Goal: Complete application form

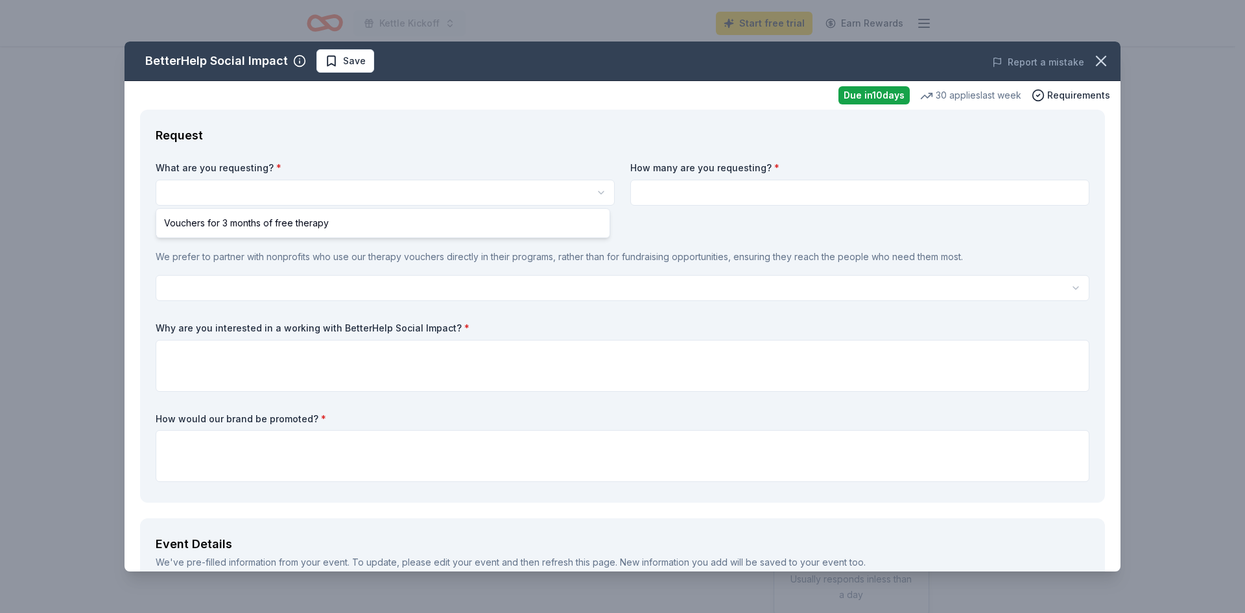
select select "Vouchers for 3 months of free therapy"
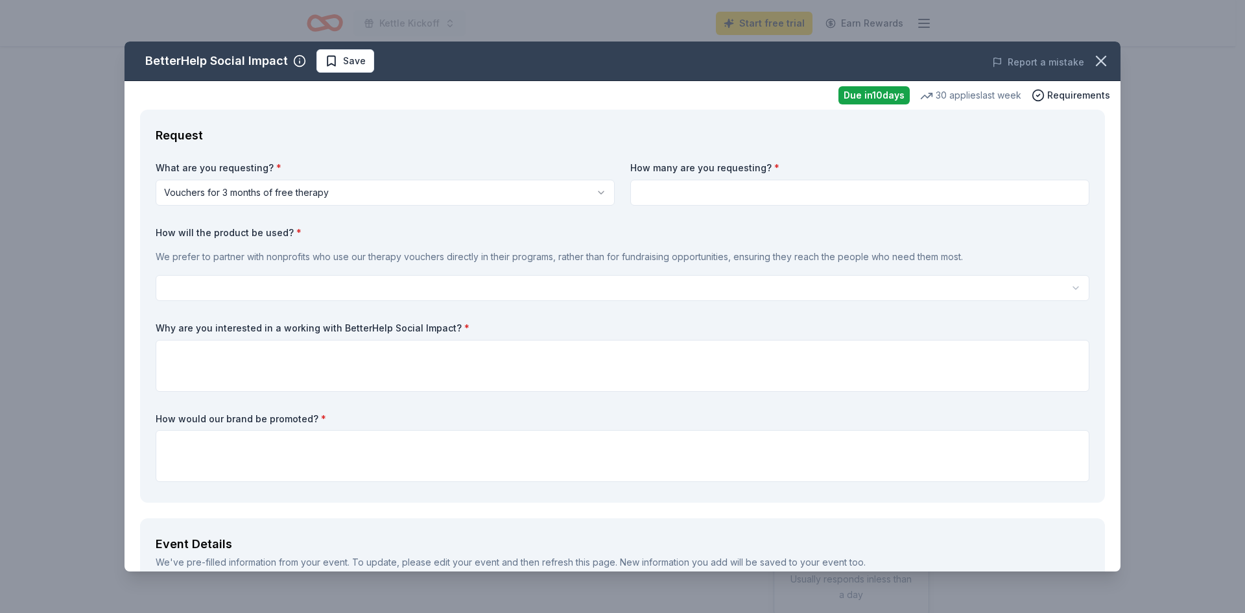
click at [680, 210] on div "What are you requesting? * Vouchers for 3 months of free therapy Vouchers for 3…" at bounding box center [623, 323] width 934 height 325
click at [681, 196] on input at bounding box center [859, 193] width 459 height 26
type input "2"
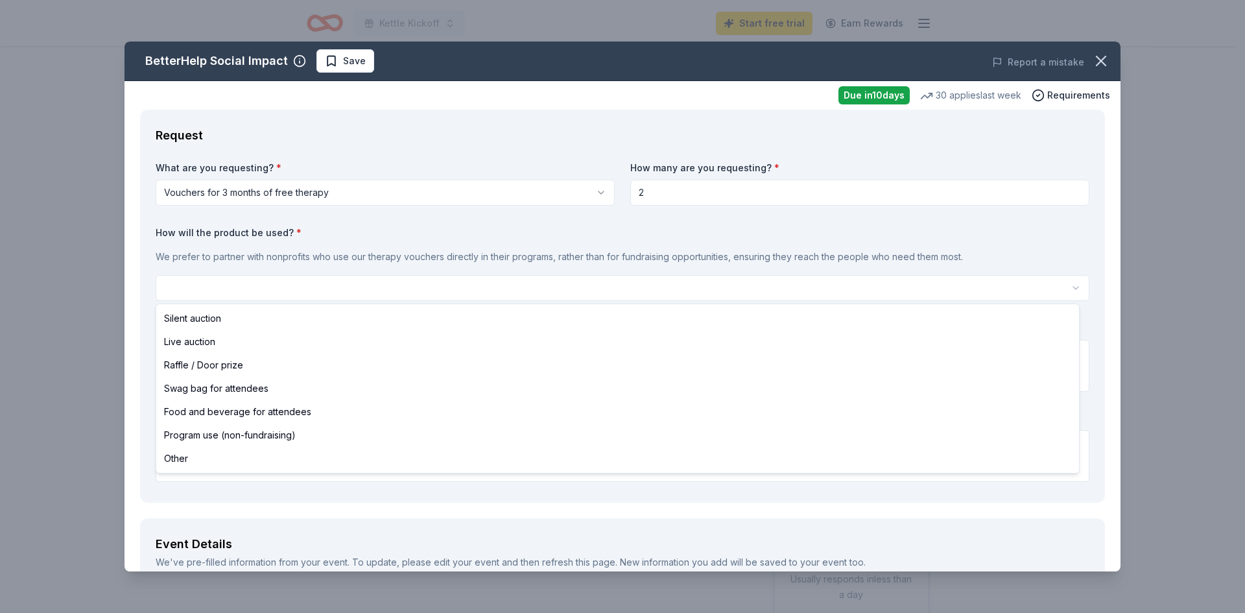
click at [419, 296] on html "Kettle Kickoff Start free trial Earn Rewards Due [DATE] Share BetterHelp Social…" at bounding box center [622, 306] width 1245 height 613
select select "silentAuction"
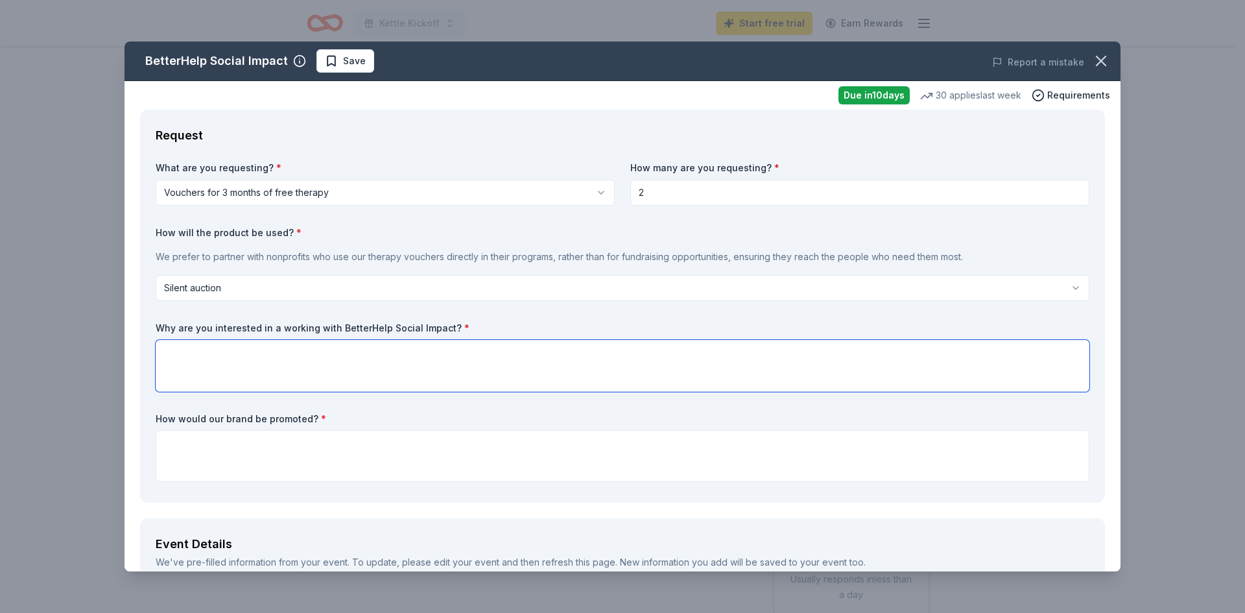
drag, startPoint x: 336, startPoint y: 389, endPoint x: 354, endPoint y: 375, distance: 22.7
click at [336, 389] on textarea at bounding box center [623, 366] width 934 height 52
drag, startPoint x: 488, startPoint y: 321, endPoint x: 147, endPoint y: 317, distance: 341.0
click at [147, 317] on div "Request What are you requesting? * Vouchers for 3 months of free therapy Vouche…" at bounding box center [622, 306] width 965 height 393
drag, startPoint x: 159, startPoint y: 327, endPoint x: 445, endPoint y: 325, distance: 285.9
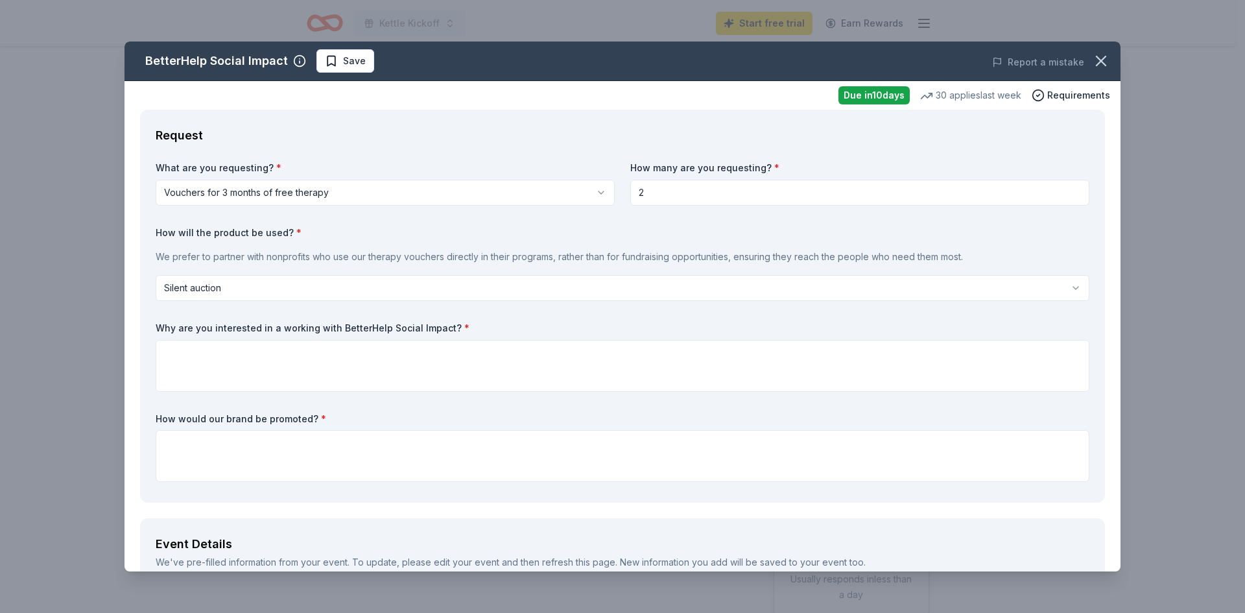
click at [430, 326] on label "Why are you interested in a working with BetterHelp Social Impact? *" at bounding box center [623, 328] width 934 height 13
drag, startPoint x: 453, startPoint y: 325, endPoint x: 156, endPoint y: 333, distance: 296.4
click at [156, 333] on label "Why are you interested in a working with BetterHelp Social Impact? *" at bounding box center [623, 328] width 934 height 13
drag, startPoint x: 156, startPoint y: 333, endPoint x: 523, endPoint y: 330, distance: 366.3
click at [523, 330] on label "Why are you interested in a working with BetterHelp Social Impact? *" at bounding box center [623, 328] width 934 height 13
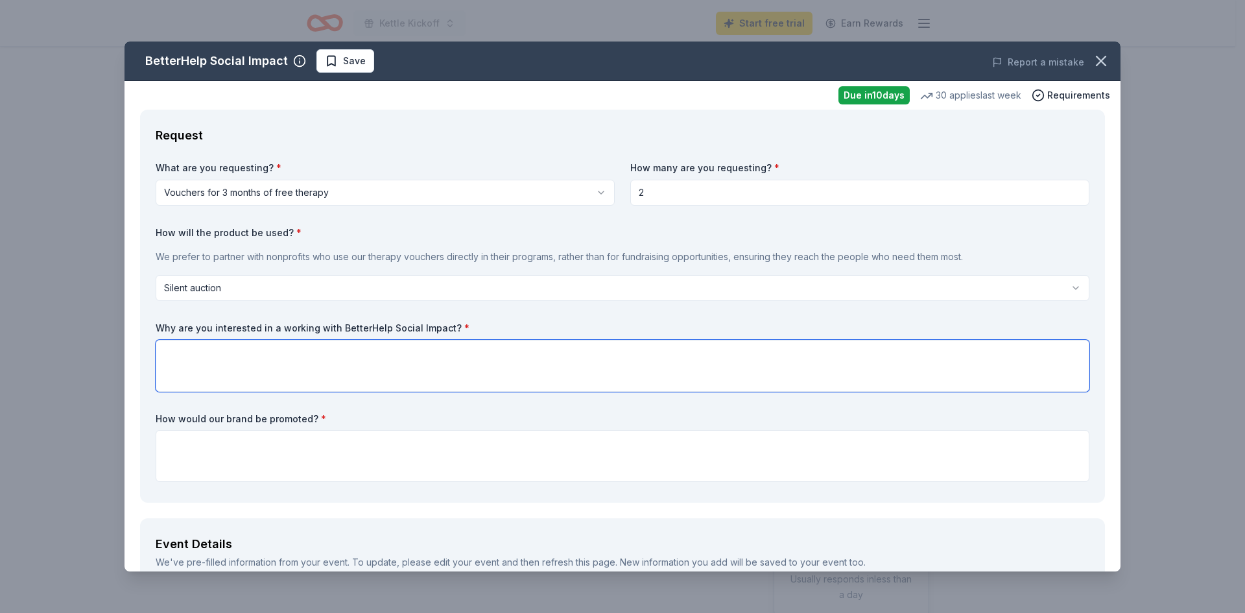
click at [233, 382] on textarea at bounding box center [623, 366] width 934 height 52
paste textarea "The Salvation Army Rock County is passionate about meeting both the physical an…"
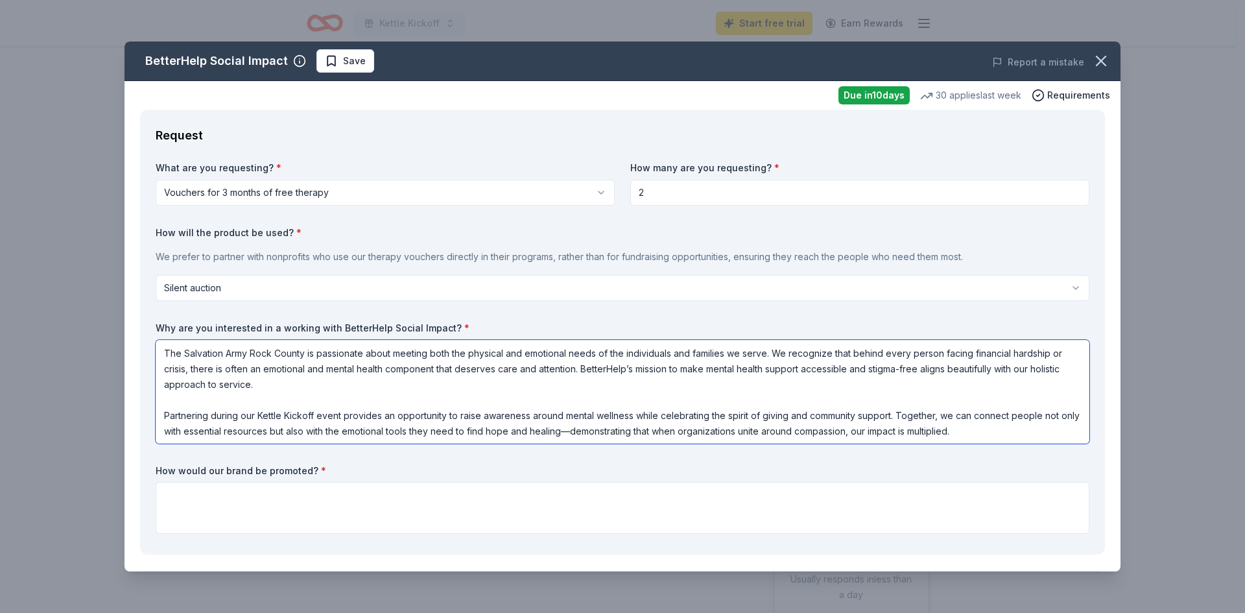
scroll to position [1, 0]
type textarea "The Salvation Army Rock County is passionate about meeting both the physical an…"
drag, startPoint x: 331, startPoint y: 475, endPoint x: 146, endPoint y: 464, distance: 185.1
click at [146, 464] on div "Request What are you requesting? * Vouchers for 3 months of free therapy Vouche…" at bounding box center [622, 332] width 965 height 445
drag, startPoint x: 236, startPoint y: 502, endPoint x: 242, endPoint y: 498, distance: 7.0
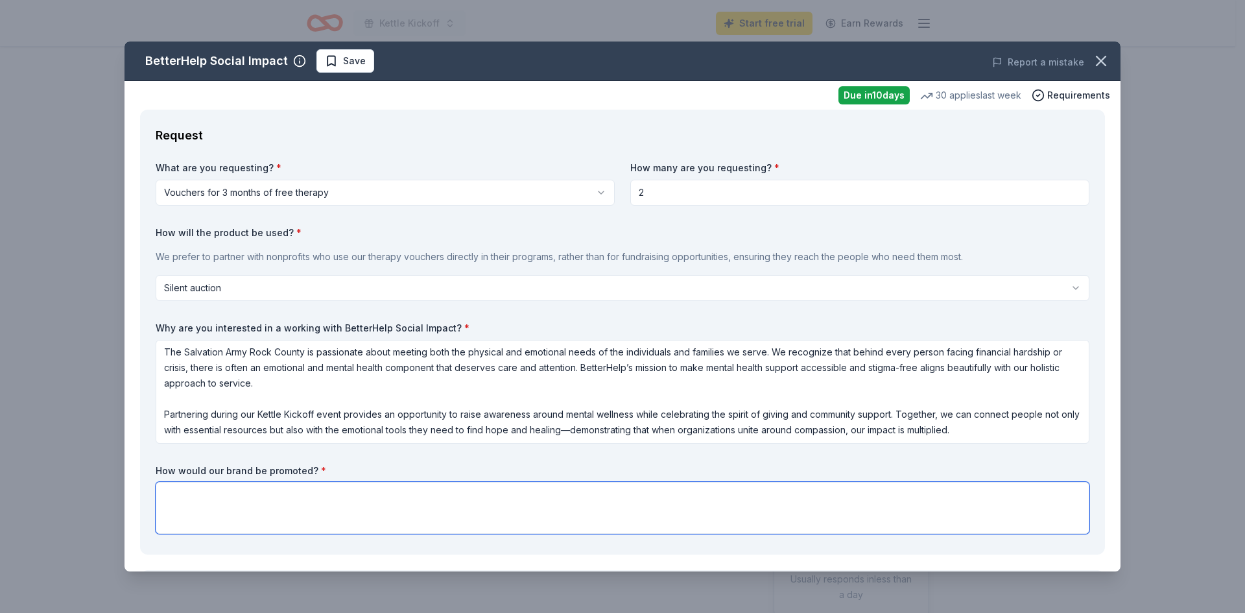
click at [236, 502] on textarea at bounding box center [623, 508] width 934 height 52
paste textarea "BetterHelp will be recognized as a partner at our Kettle Kickoff event, with lo…"
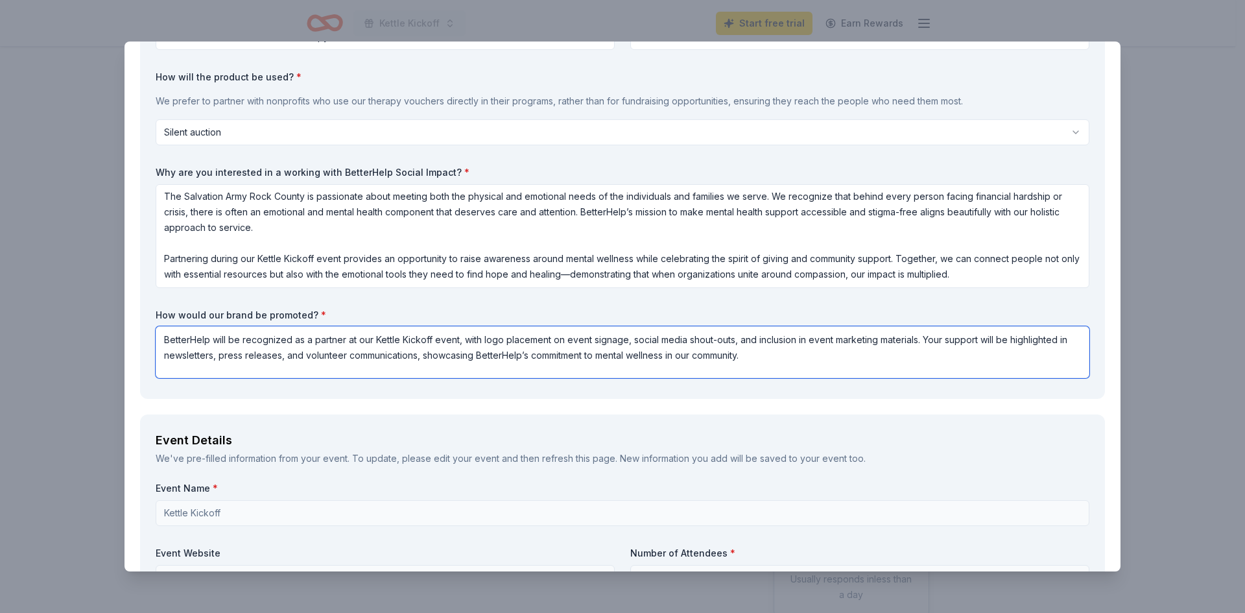
scroll to position [324, 0]
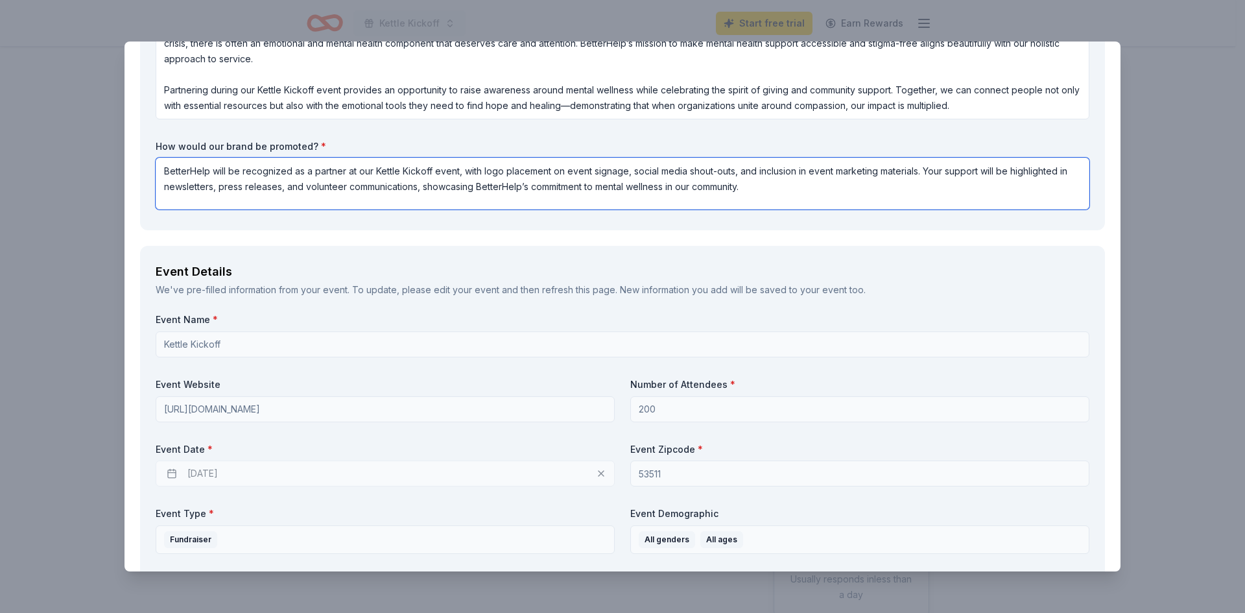
type textarea "BetterHelp will be recognized as a partner at our Kettle Kickoff event, with lo…"
click at [206, 327] on div "Event Name * Kettle Kickoff" at bounding box center [623, 335] width 934 height 44
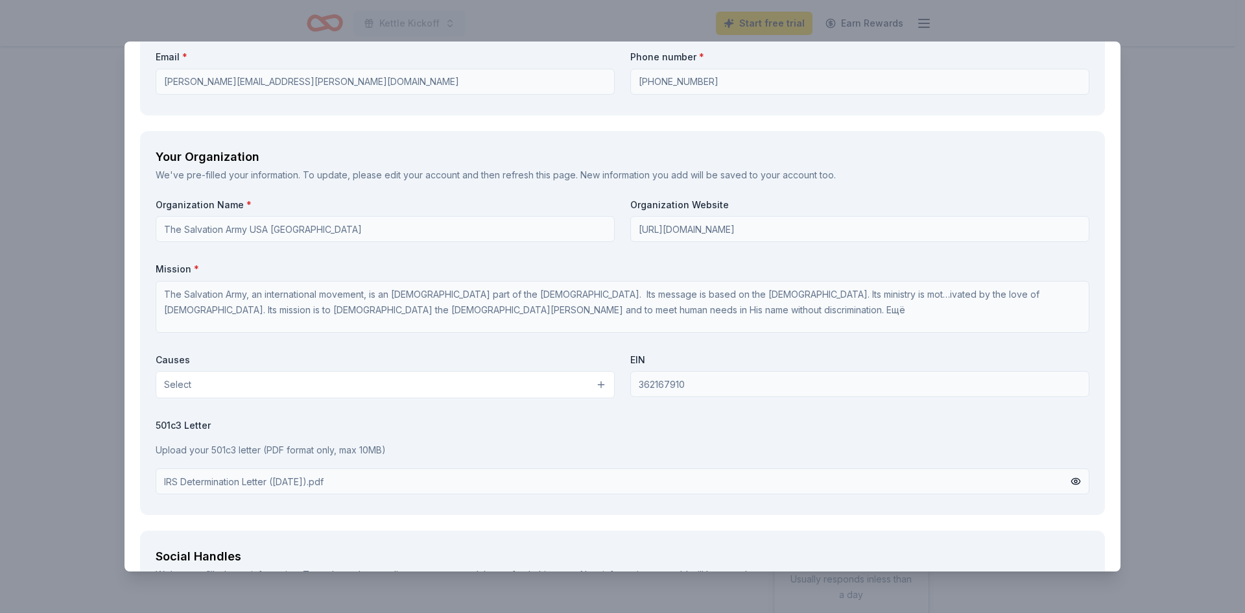
scroll to position [1232, 0]
click at [517, 390] on button "Select" at bounding box center [385, 383] width 459 height 27
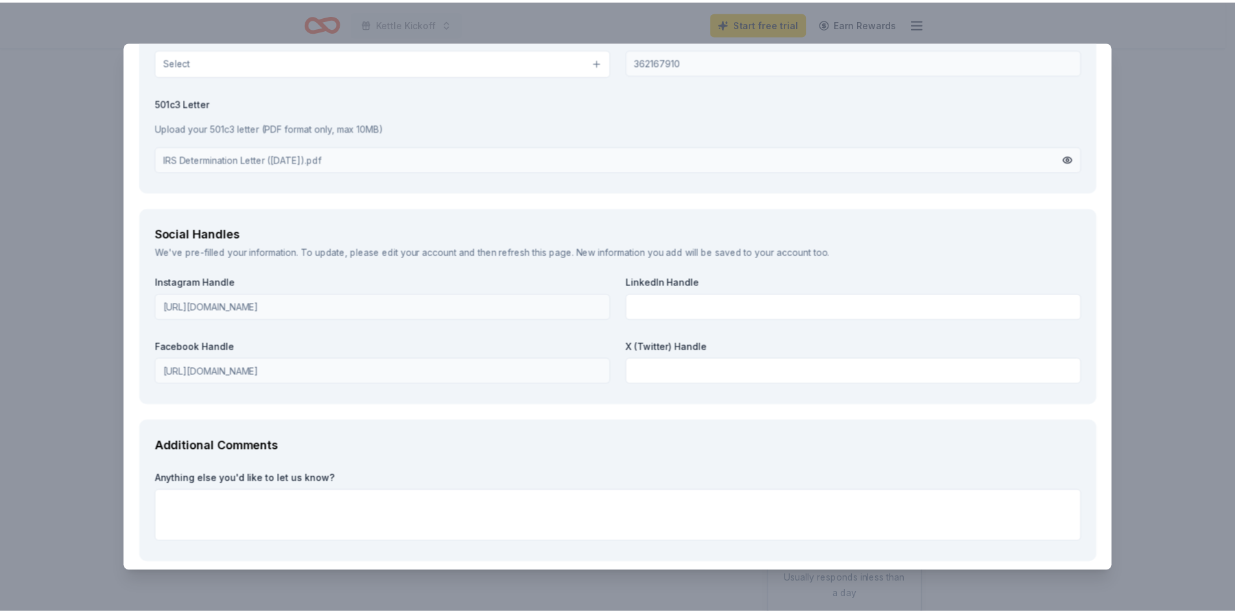
scroll to position [1612, 0]
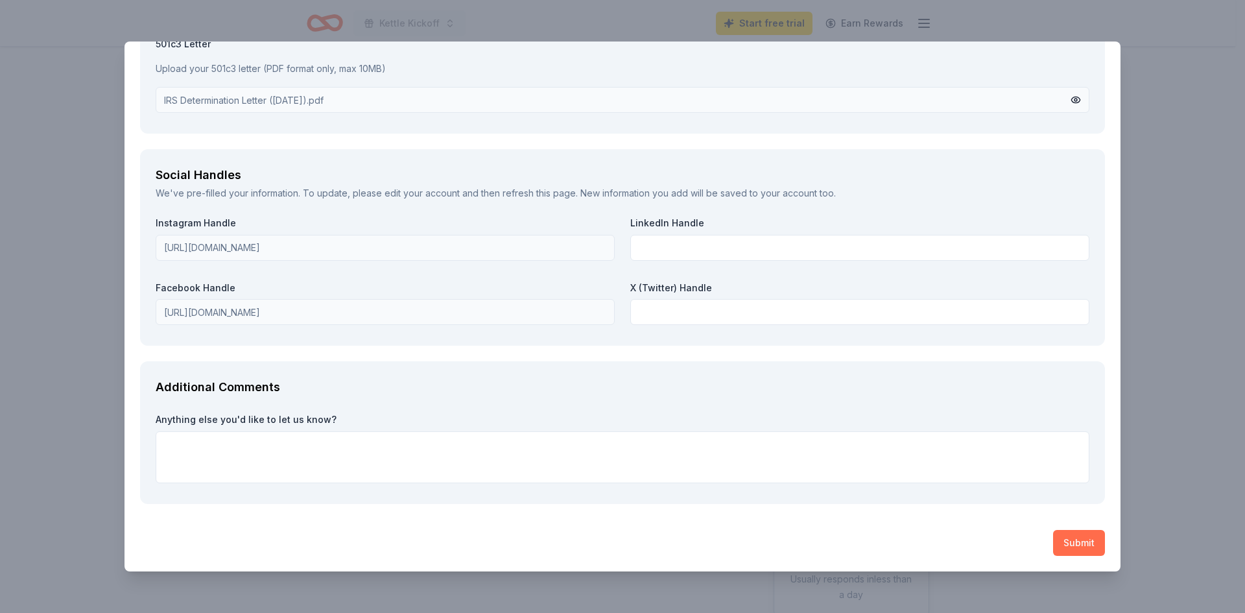
click at [1071, 543] on button "Submit" at bounding box center [1079, 543] width 52 height 26
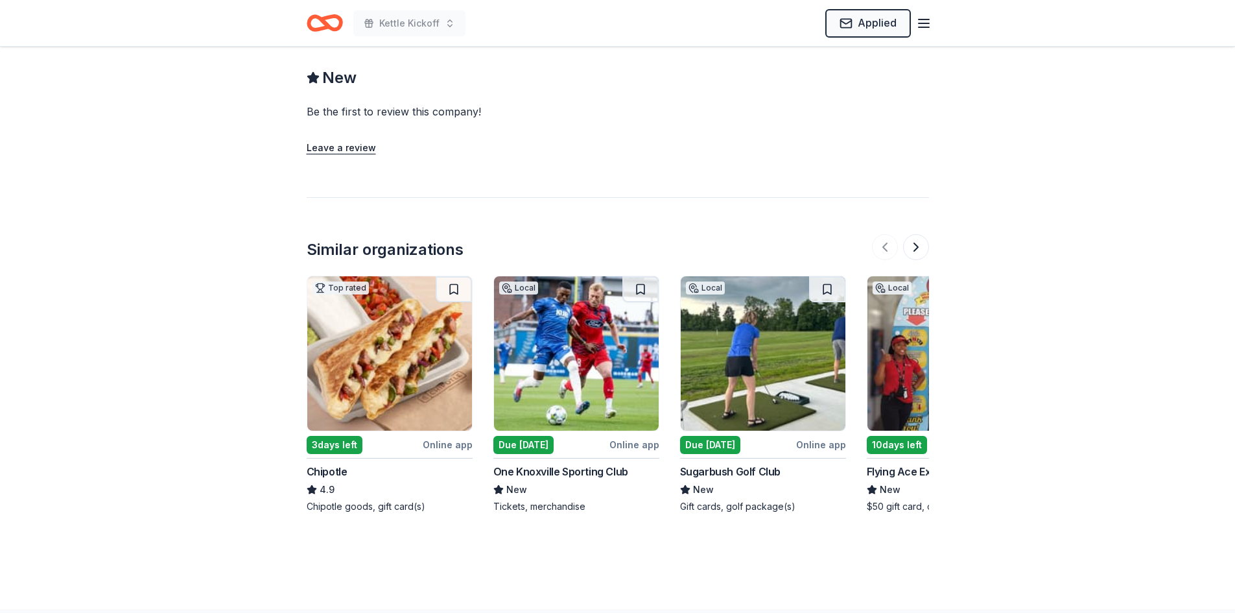
scroll to position [1215, 0]
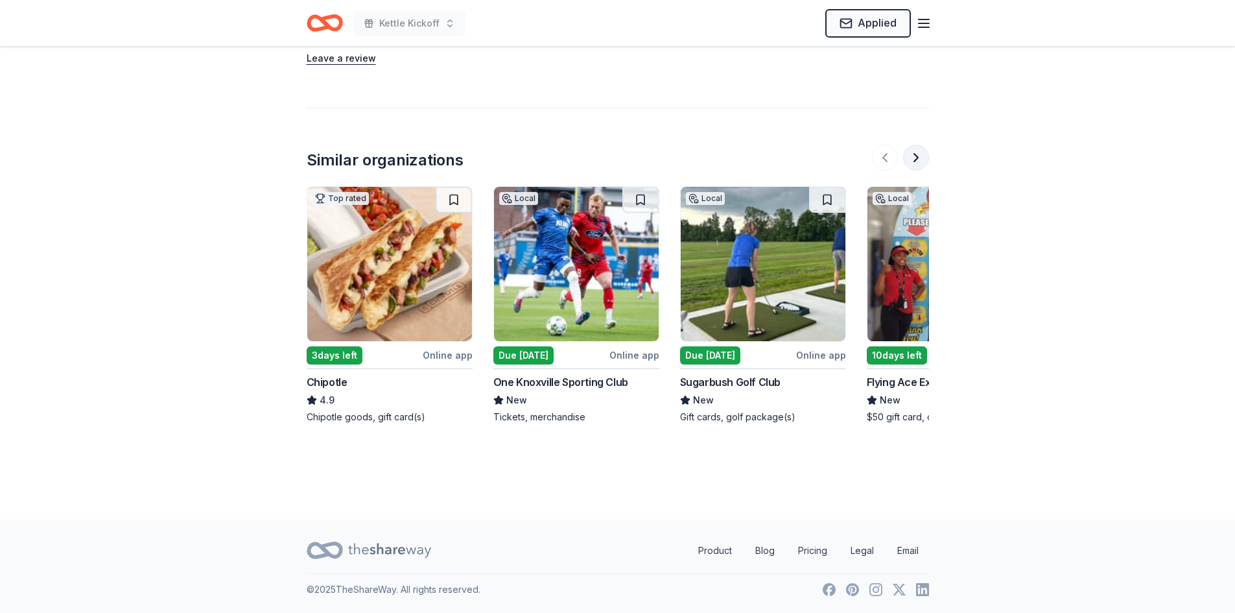
click at [923, 167] on button at bounding box center [916, 158] width 26 height 26
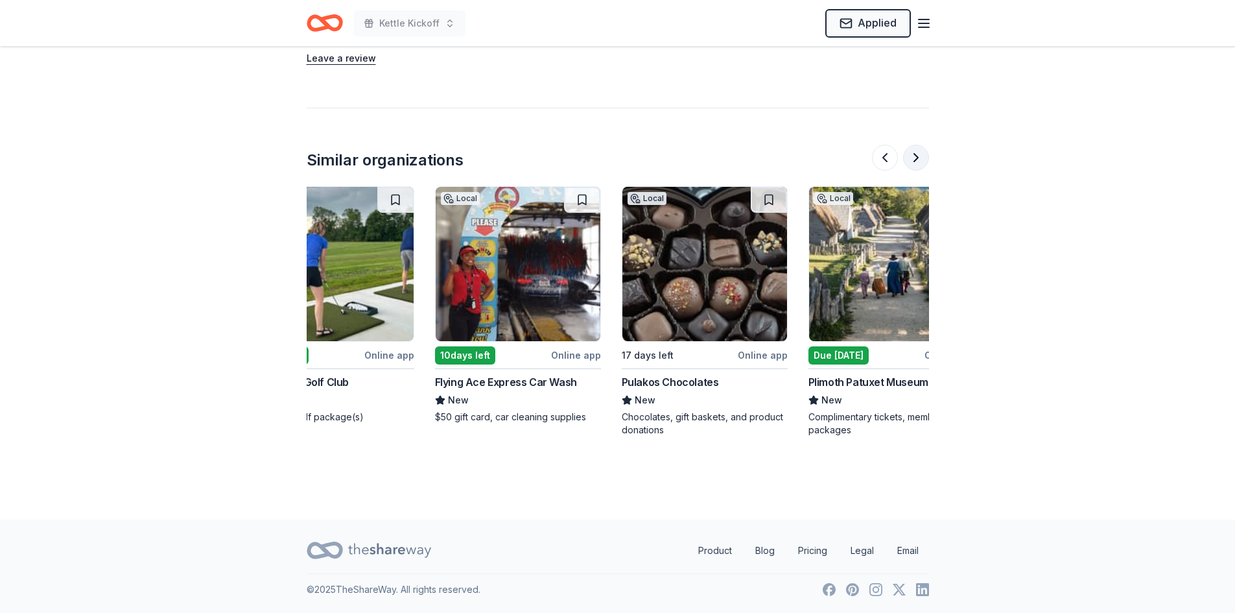
scroll to position [0, 560]
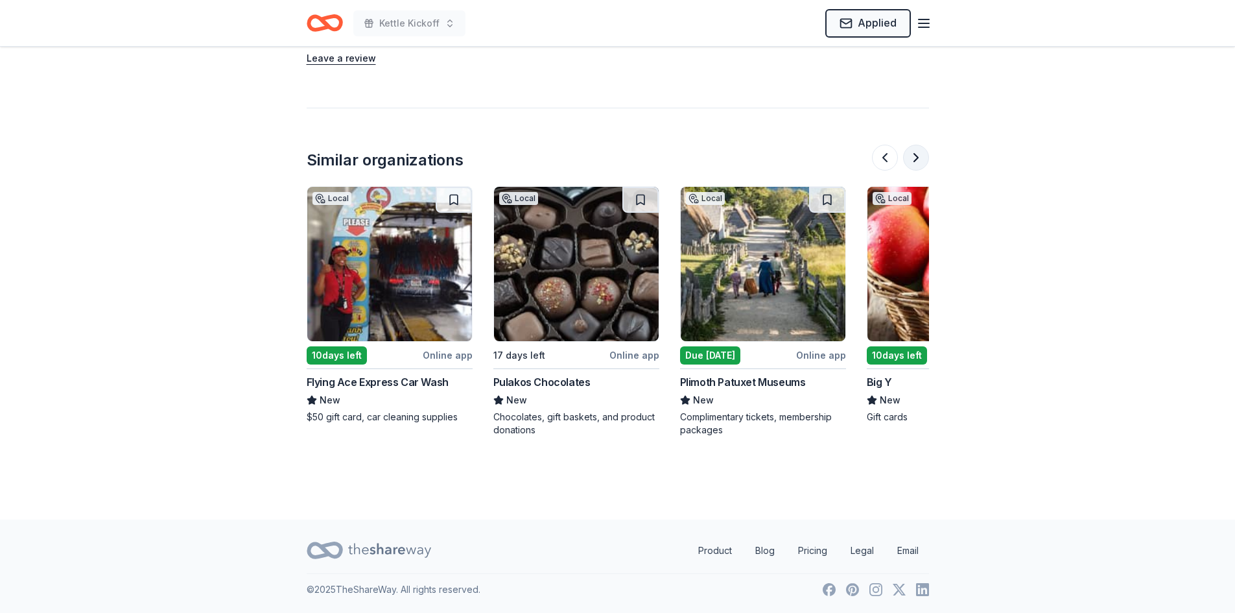
click at [912, 158] on button at bounding box center [916, 158] width 26 height 26
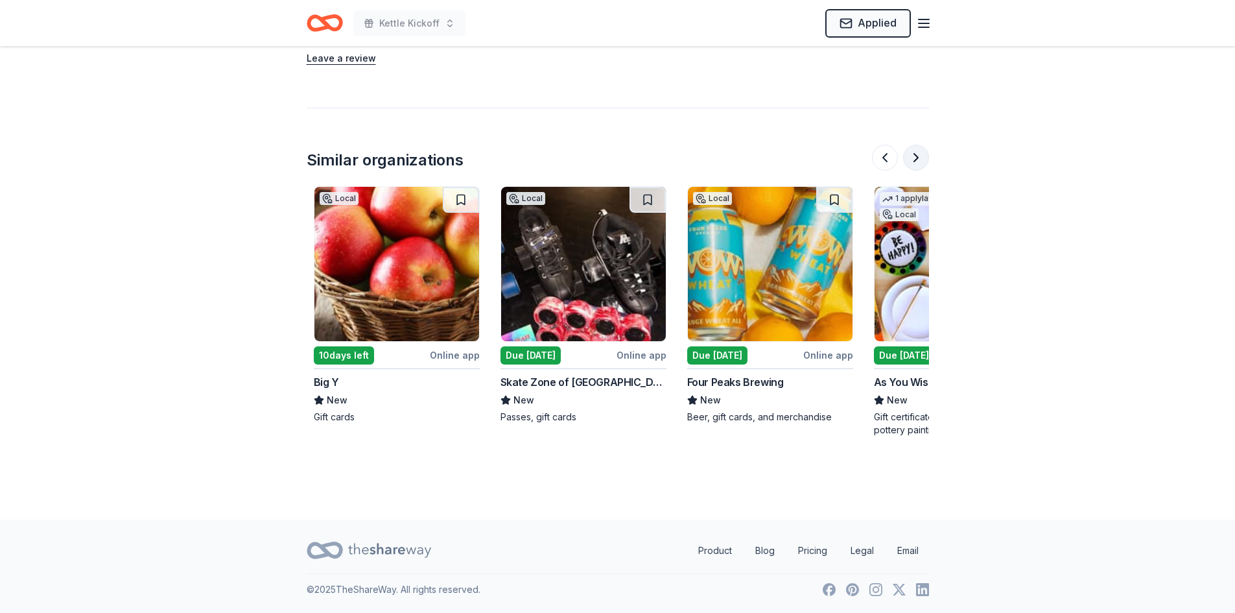
scroll to position [0, 1120]
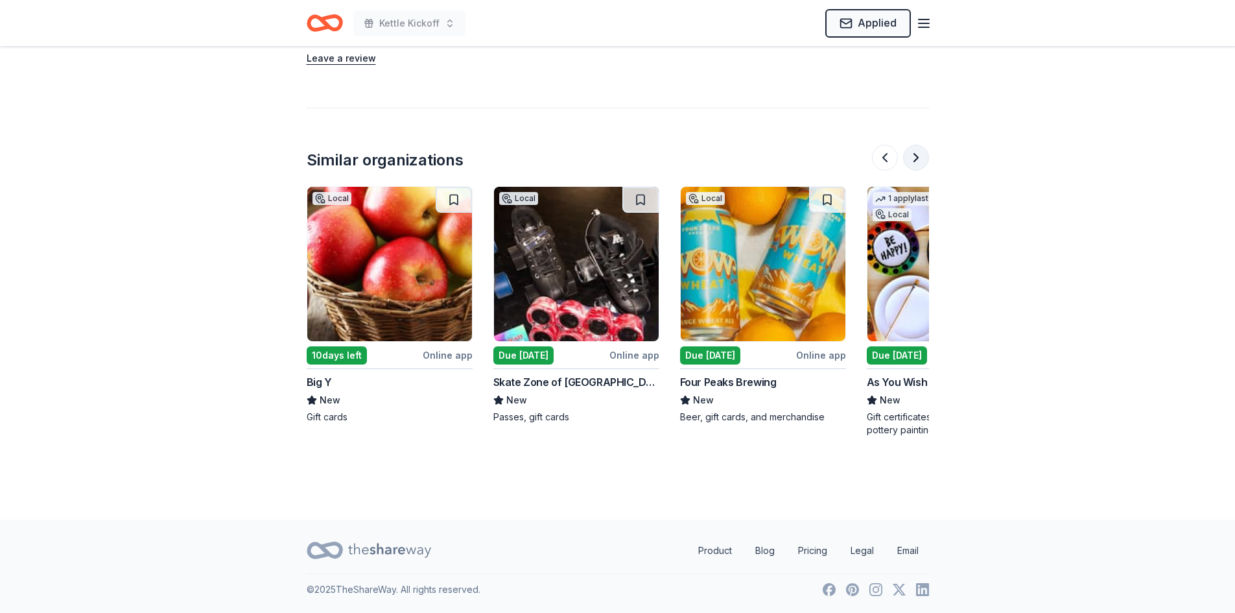
click at [912, 158] on button at bounding box center [916, 158] width 26 height 26
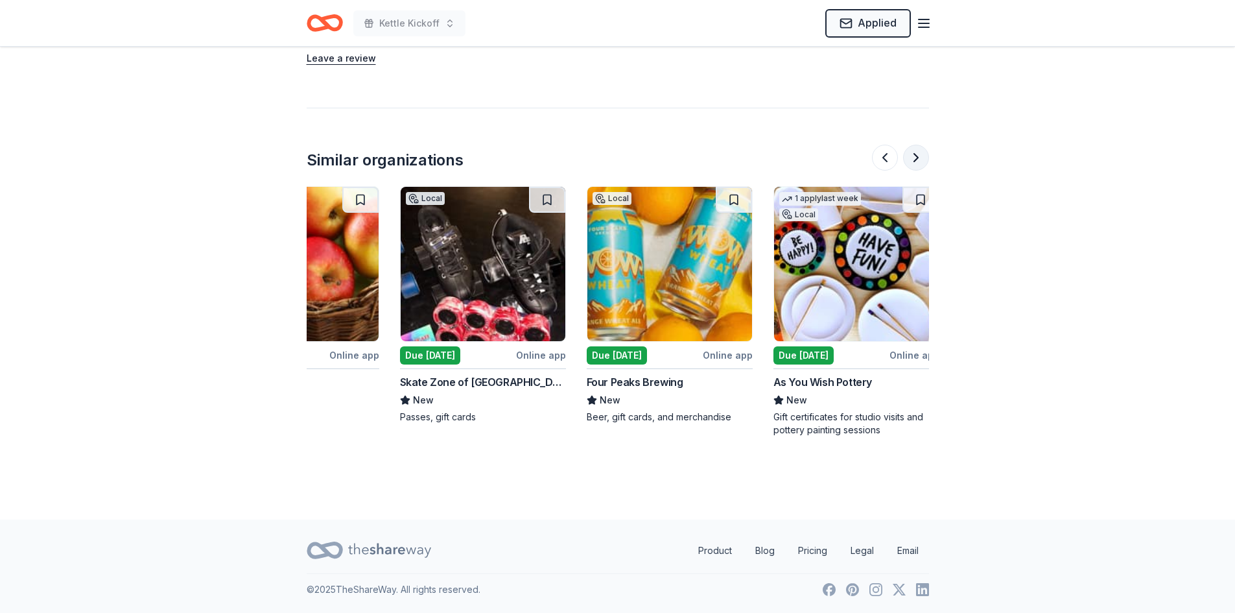
scroll to position [0, 1224]
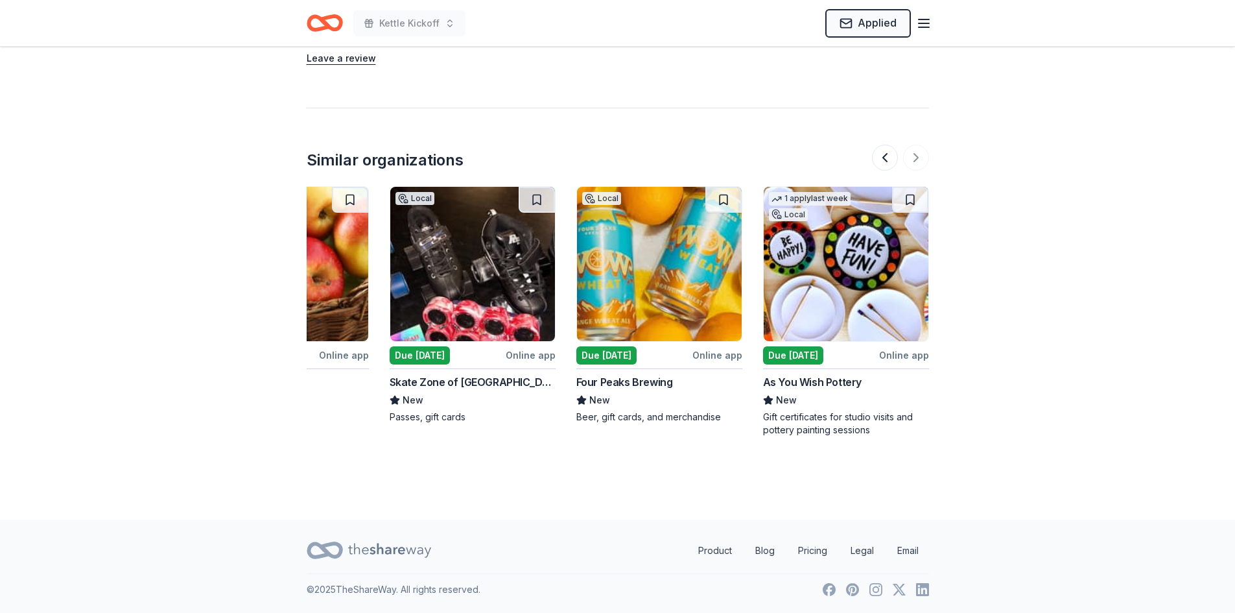
click at [899, 272] on img at bounding box center [846, 264] width 165 height 154
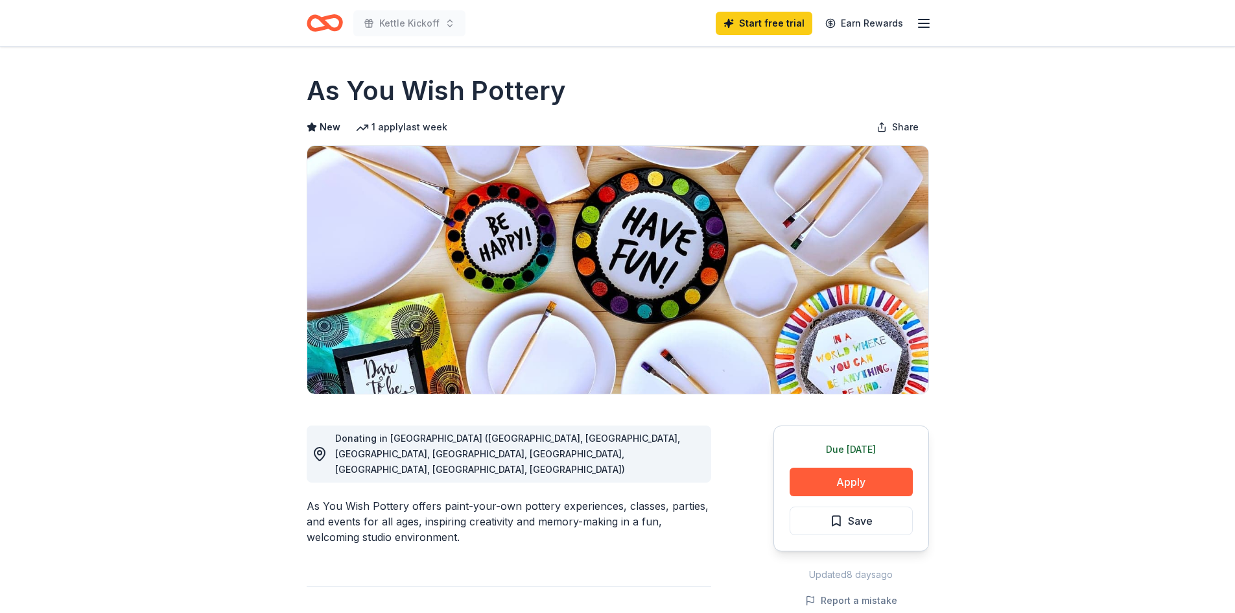
click at [333, 25] on icon "Home" at bounding box center [325, 23] width 36 height 30
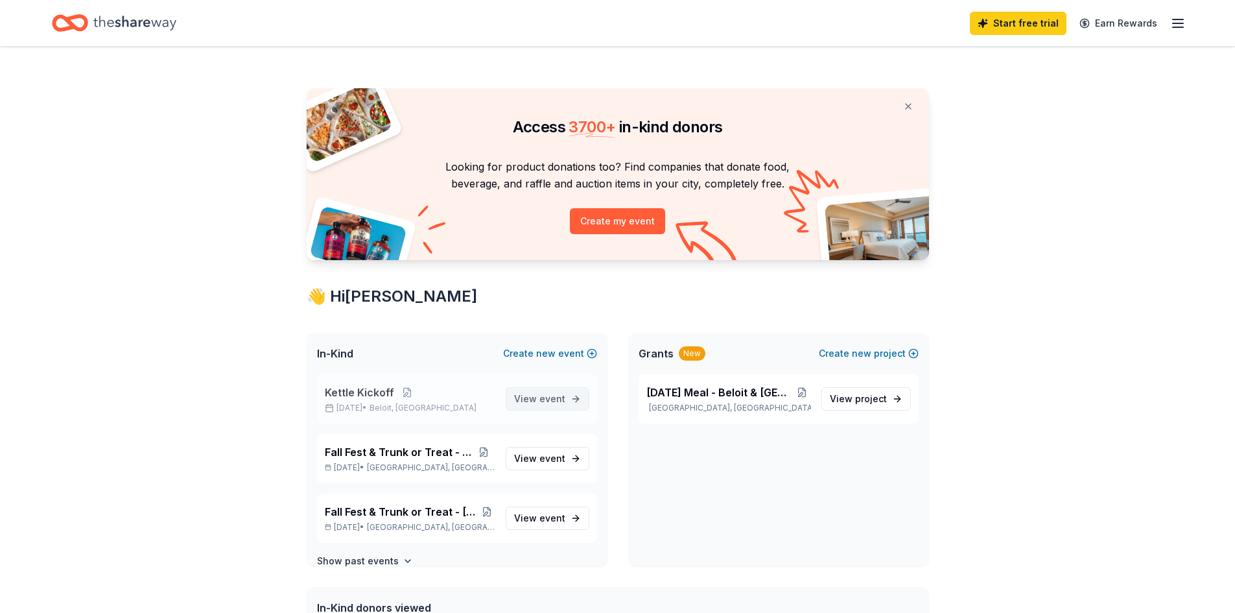
click at [519, 404] on span "View event" at bounding box center [539, 399] width 51 height 16
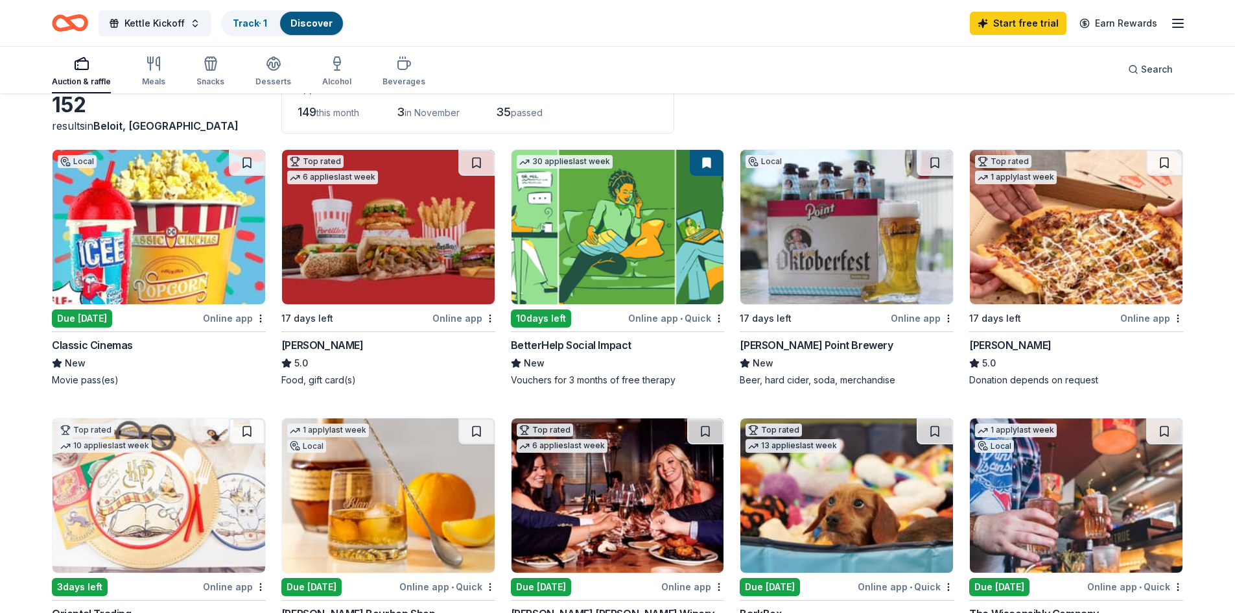
scroll to position [65, 0]
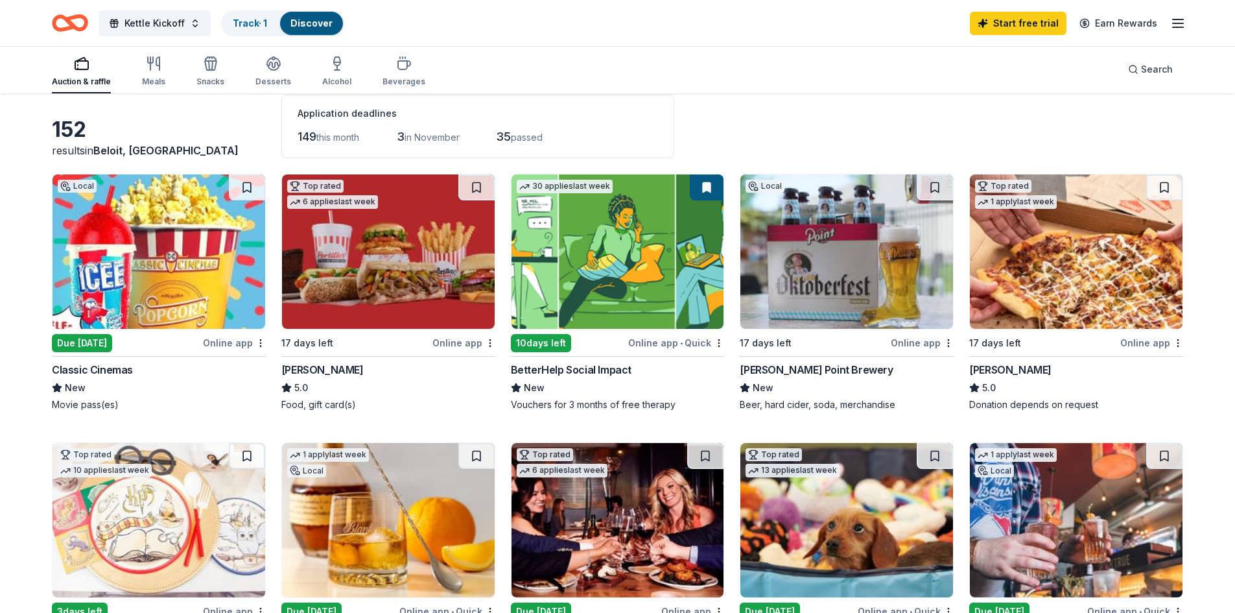
click at [159, 233] on img at bounding box center [159, 251] width 213 height 154
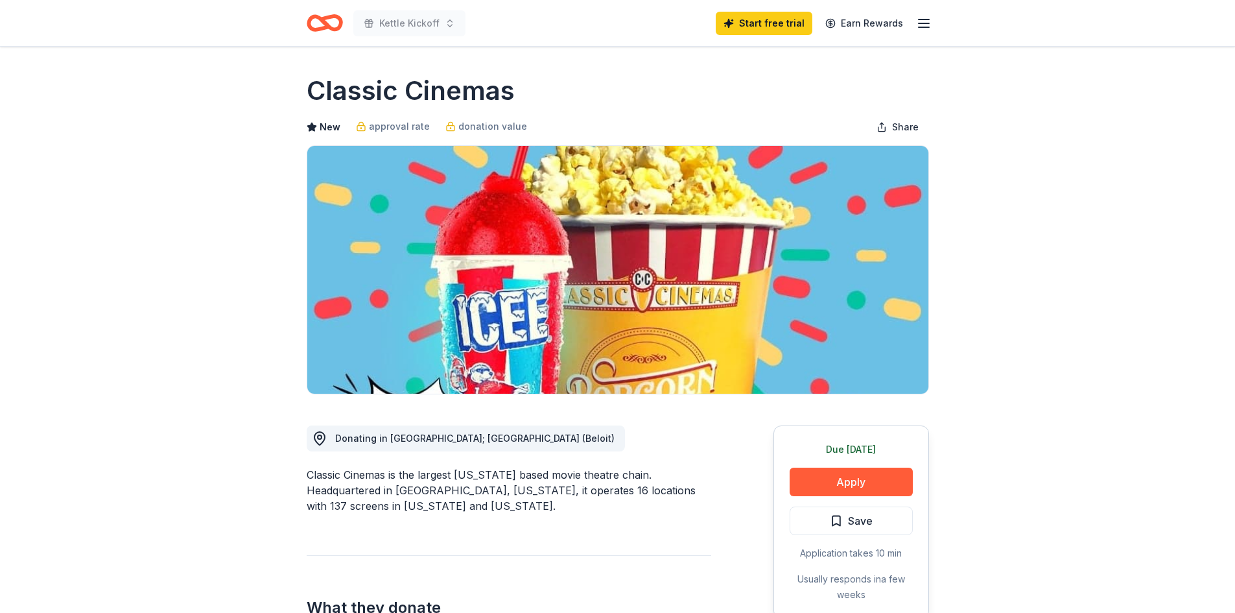
click at [900, 477] on button "Apply" at bounding box center [851, 481] width 123 height 29
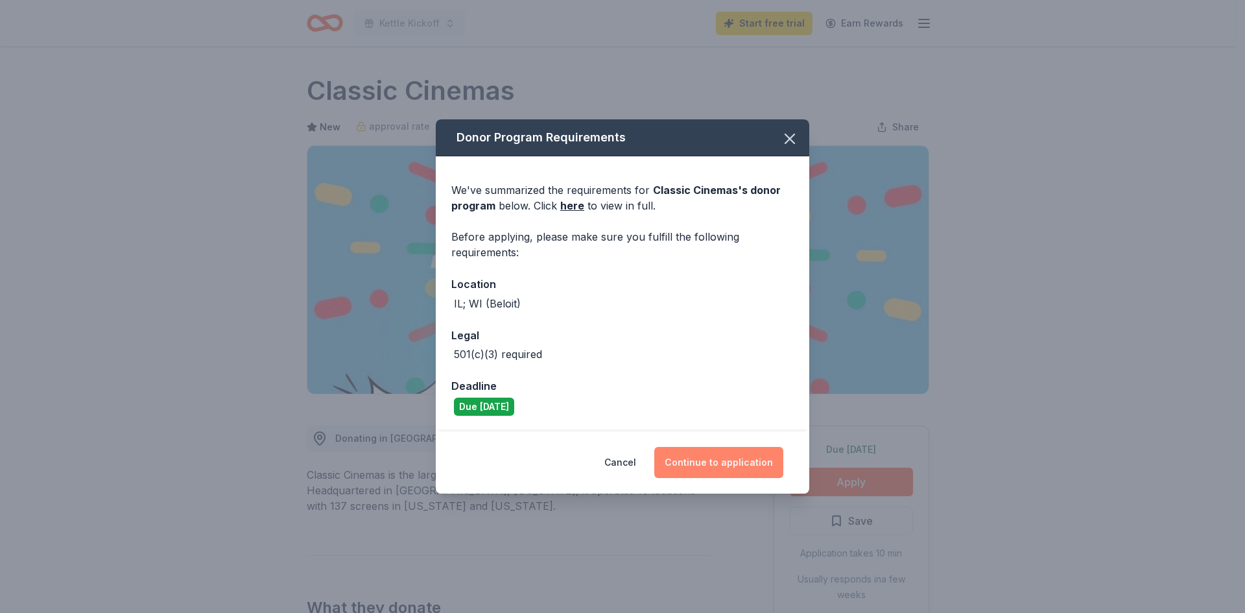
click at [721, 452] on button "Continue to application" at bounding box center [718, 462] width 129 height 31
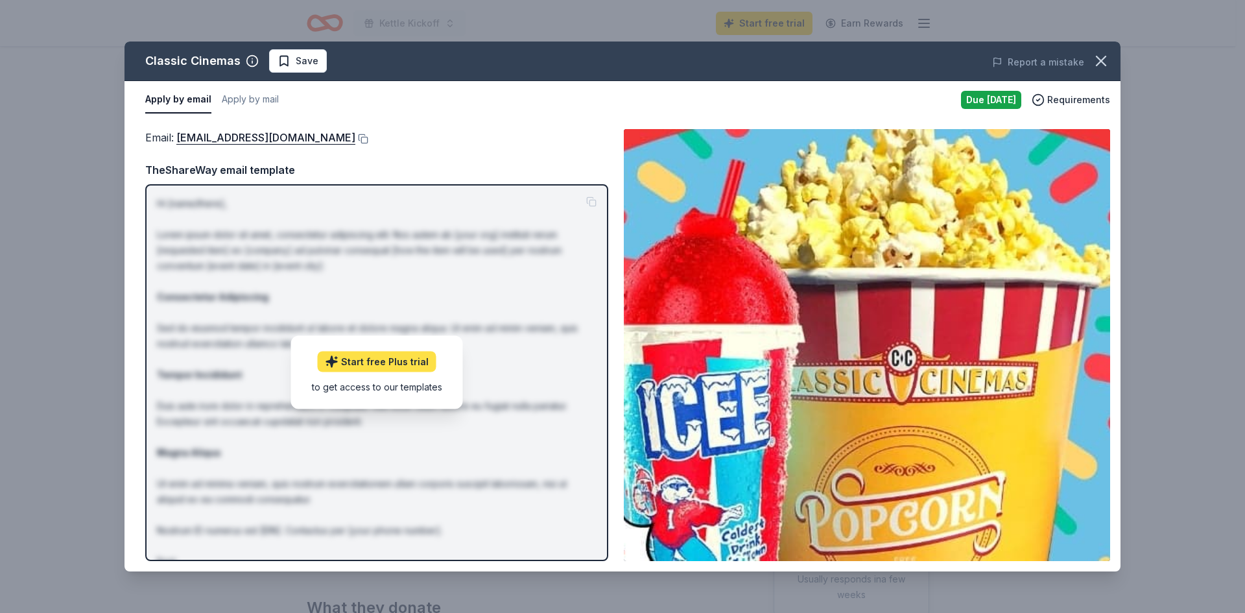
click at [391, 364] on link "Start free Plus trial" at bounding box center [377, 361] width 119 height 21
click at [1103, 59] on icon "button" at bounding box center [1100, 60] width 9 height 9
